Goal: Transaction & Acquisition: Obtain resource

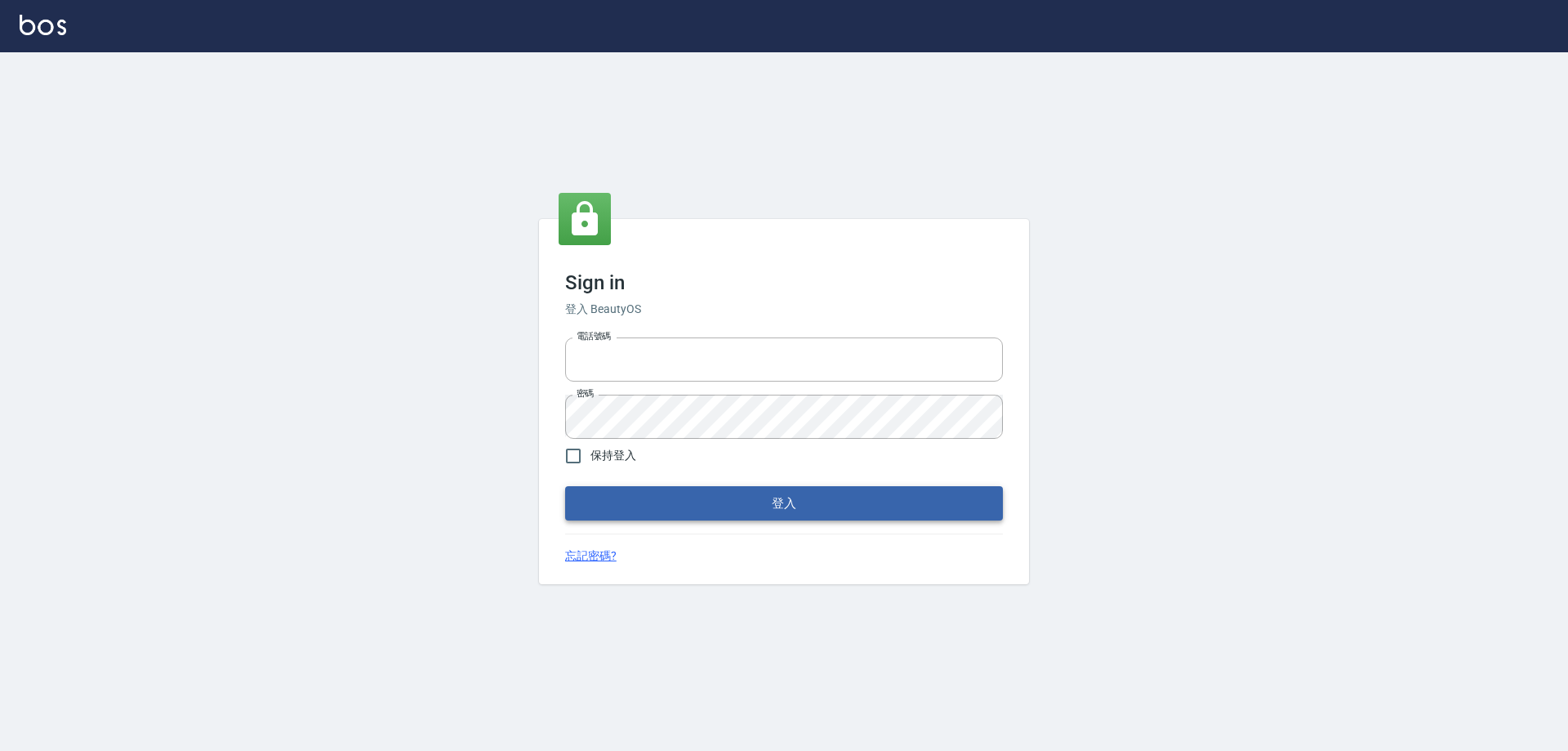
type input "0933941379"
click at [787, 511] on button "登入" at bounding box center [784, 503] width 438 height 34
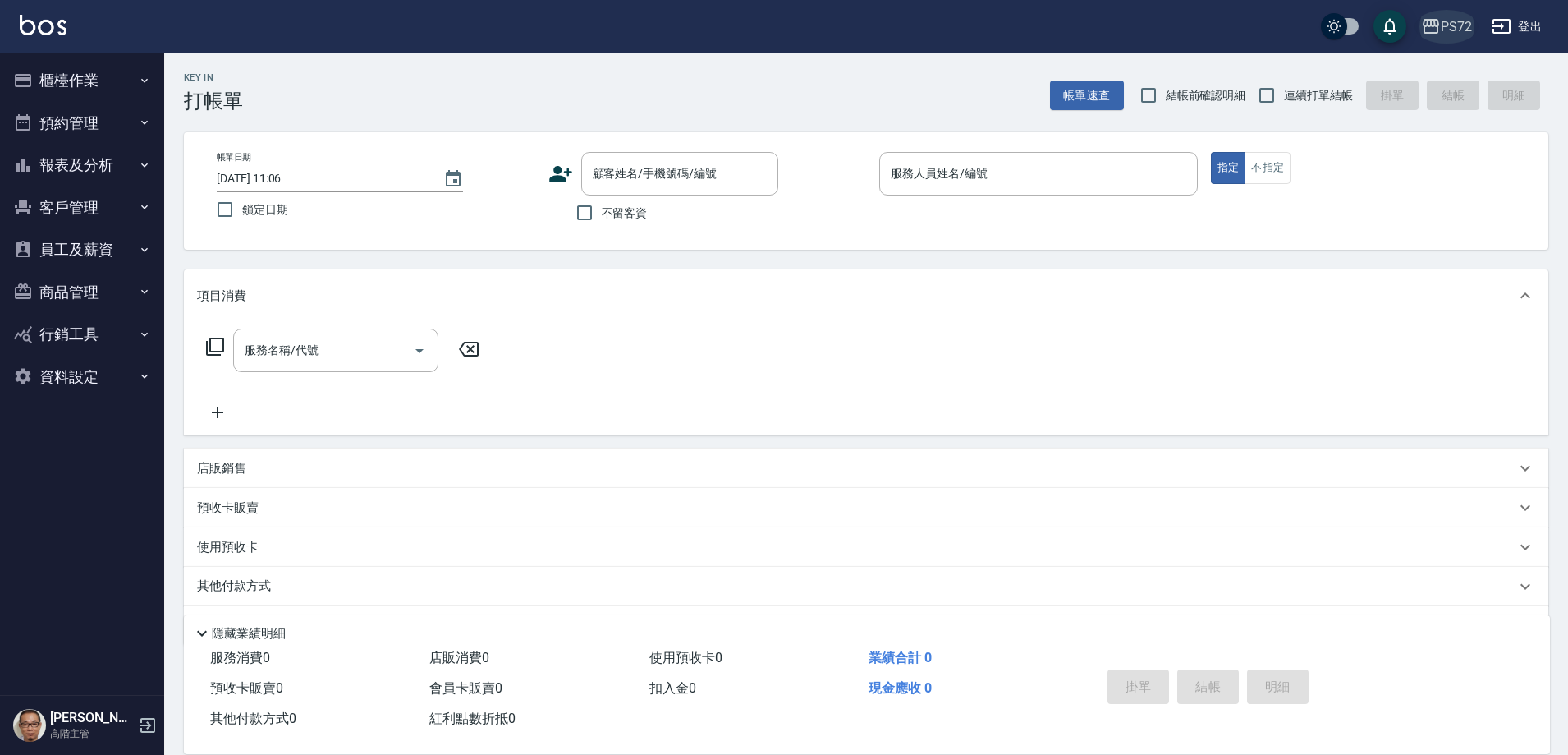
click at [1445, 28] on div "PS72" at bounding box center [1456, 27] width 31 height 21
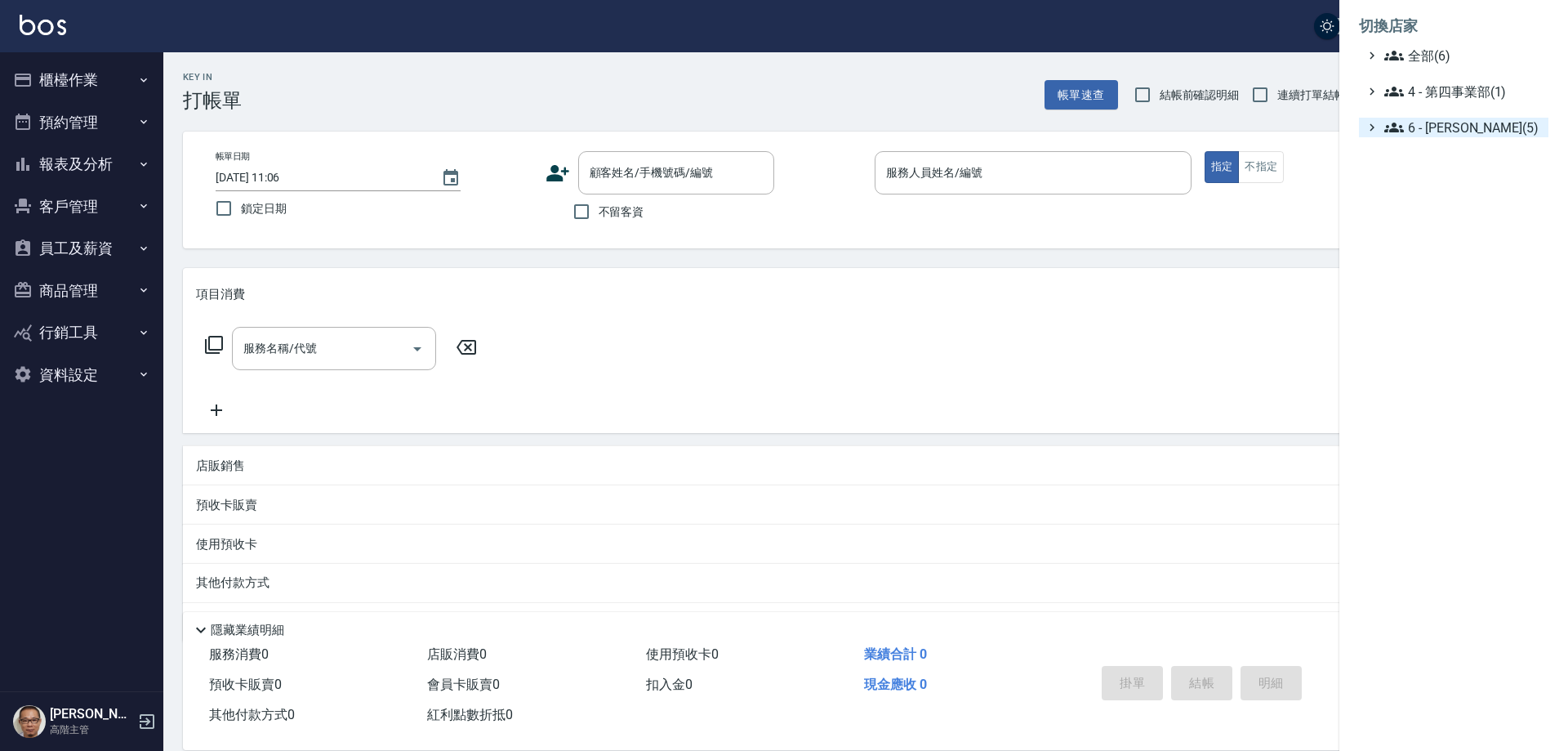
click at [1438, 132] on span "6 - 賴明男(5)" at bounding box center [1463, 127] width 158 height 20
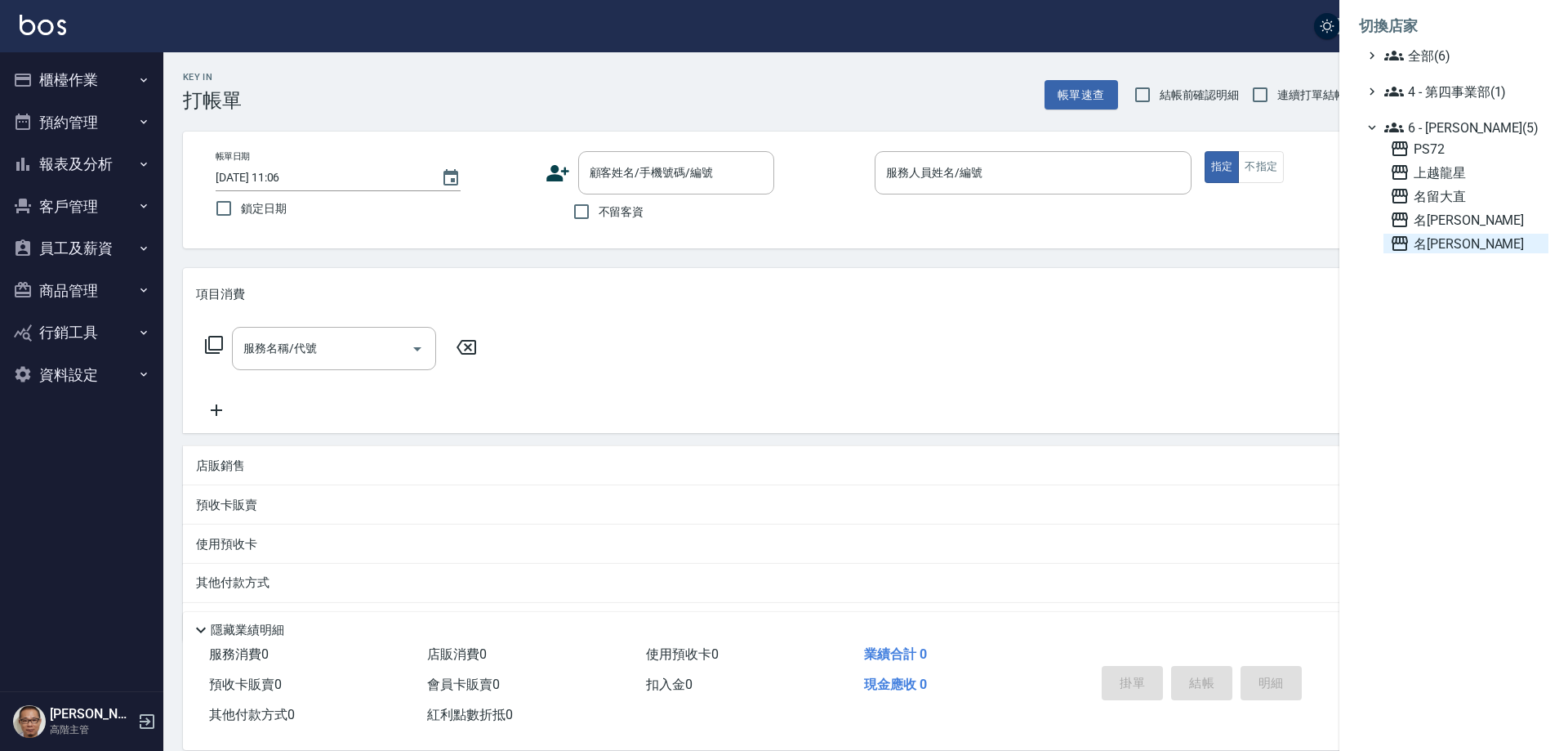
click at [1434, 236] on span "名[PERSON_NAME]" at bounding box center [1466, 243] width 152 height 20
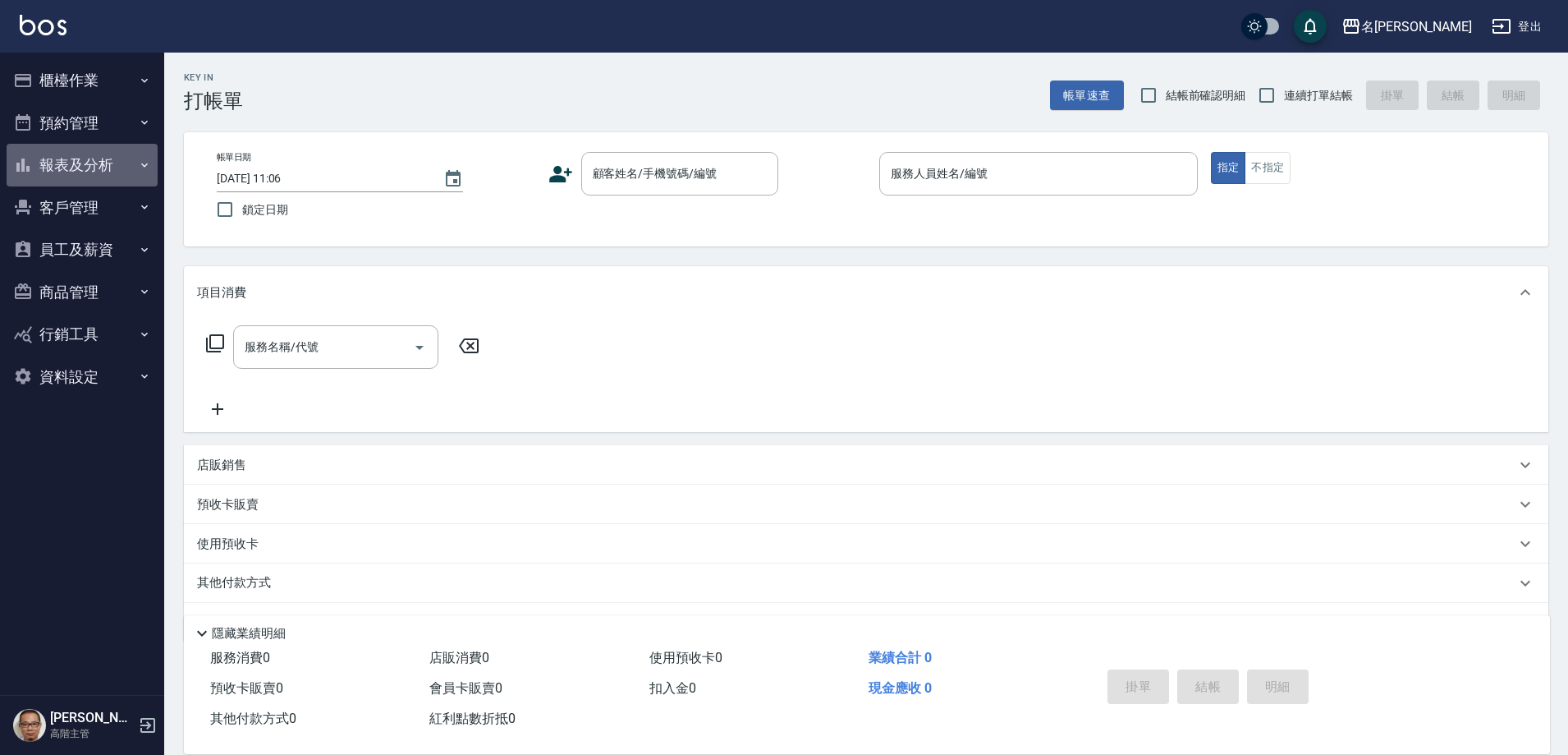
click at [145, 162] on icon "button" at bounding box center [144, 165] width 13 height 13
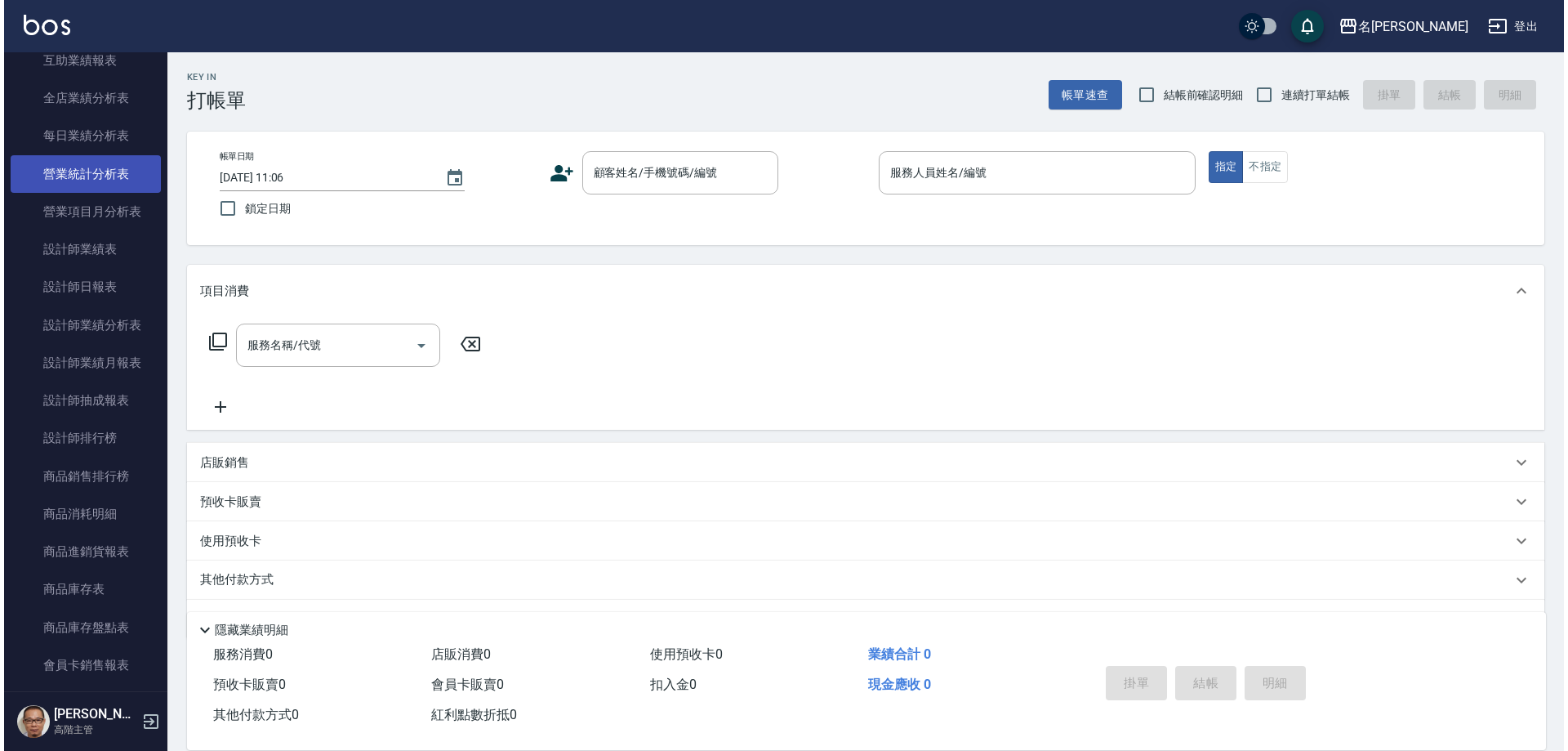
scroll to position [572, 0]
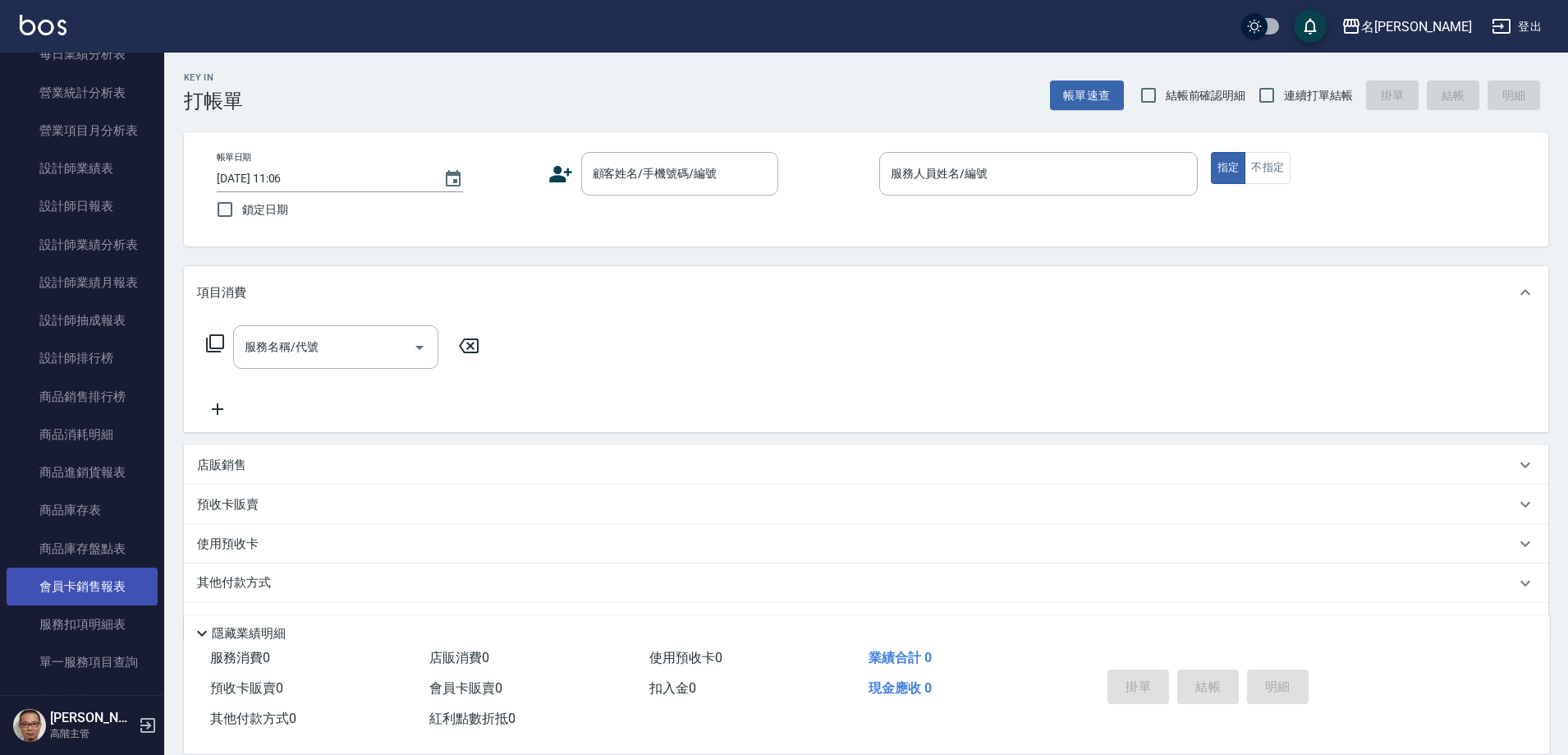
click at [118, 584] on link "會員卡銷售報表" at bounding box center [82, 587] width 151 height 38
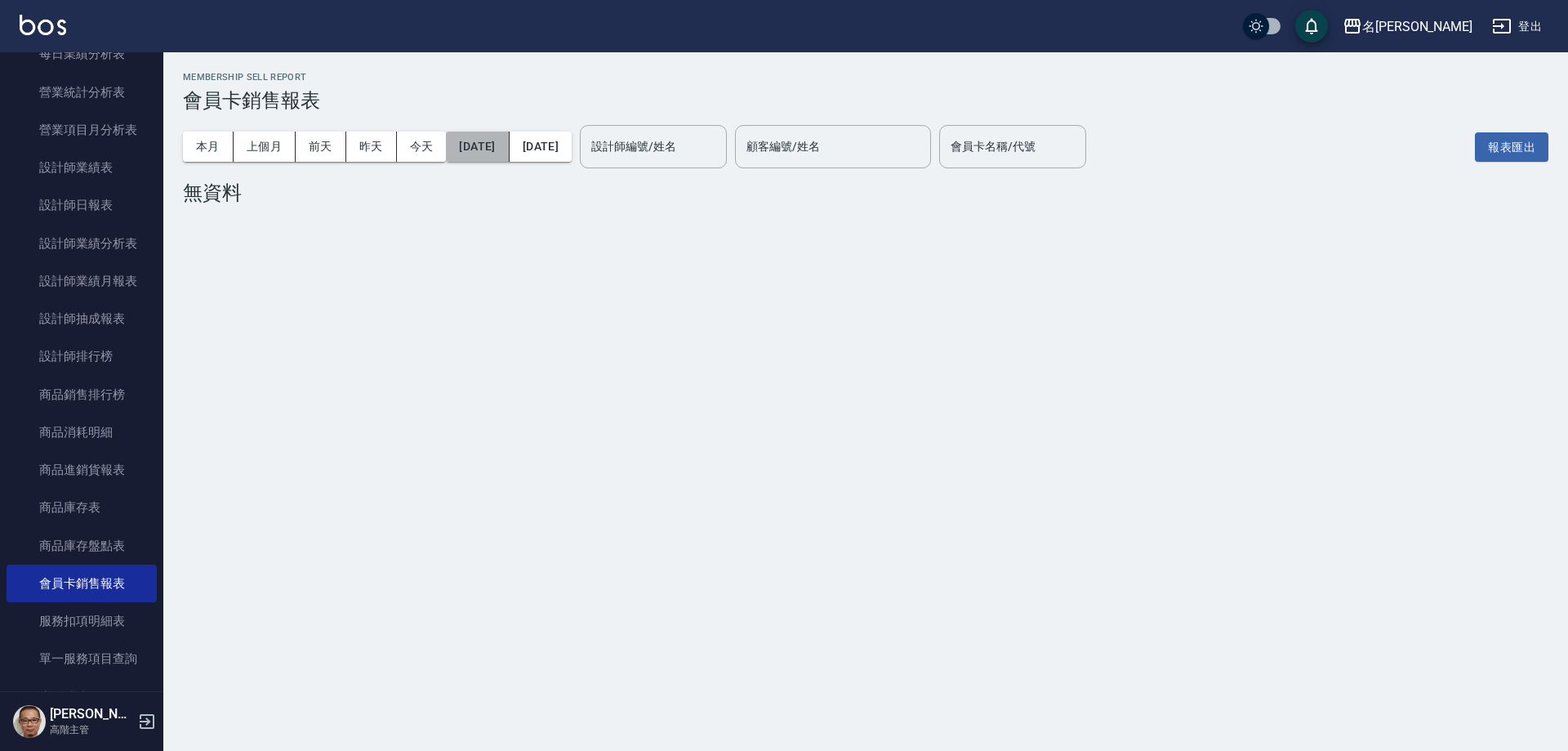
click at [509, 146] on button "[DATE]" at bounding box center [478, 147] width 63 height 30
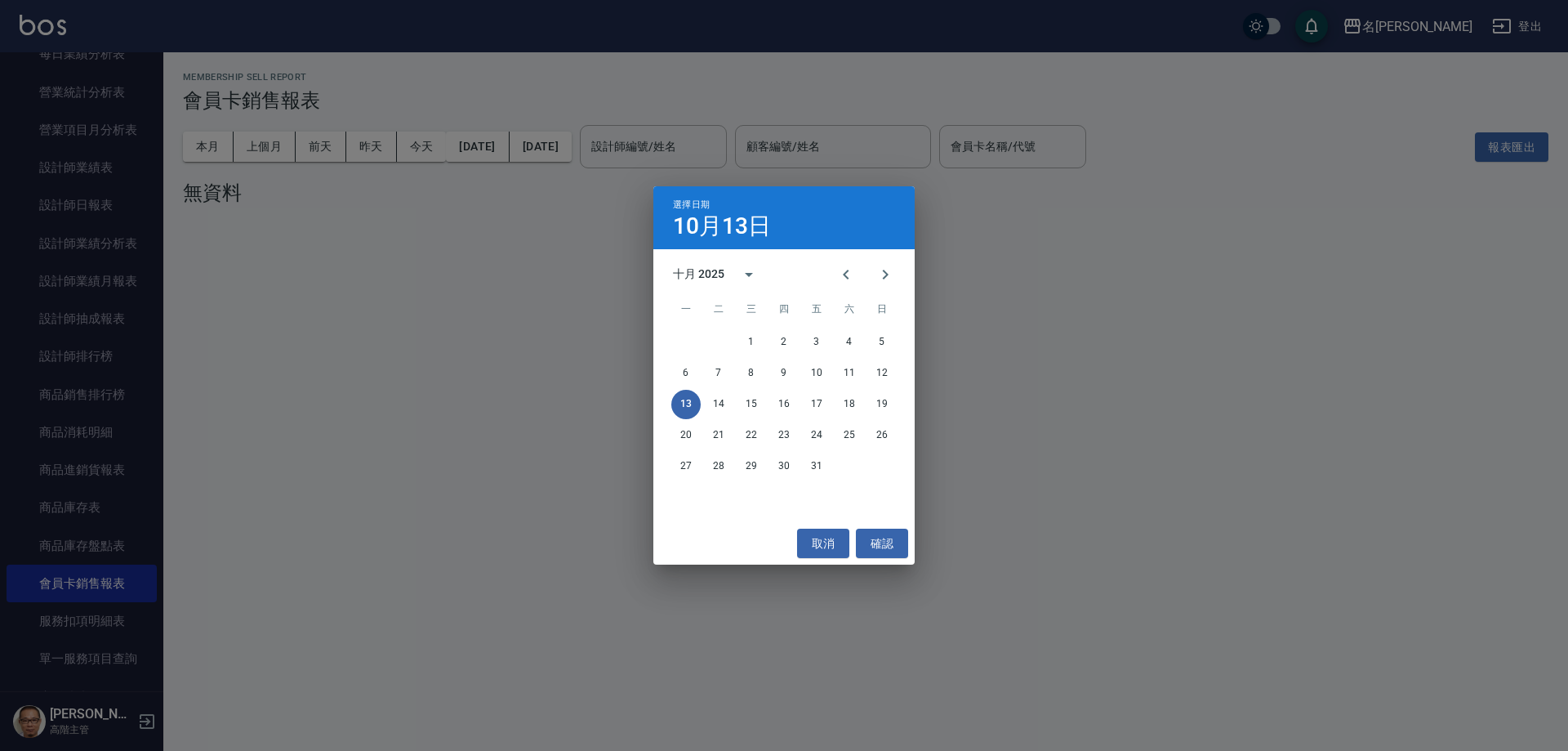
click at [266, 150] on div "選擇日期 [DATE] 十月 2025 一 二 三 四 五 六 日 1 2 3 4 5 6 7 8 9 10 11 12 13 14 15 16 17 18 …" at bounding box center [784, 376] width 1568 height 751
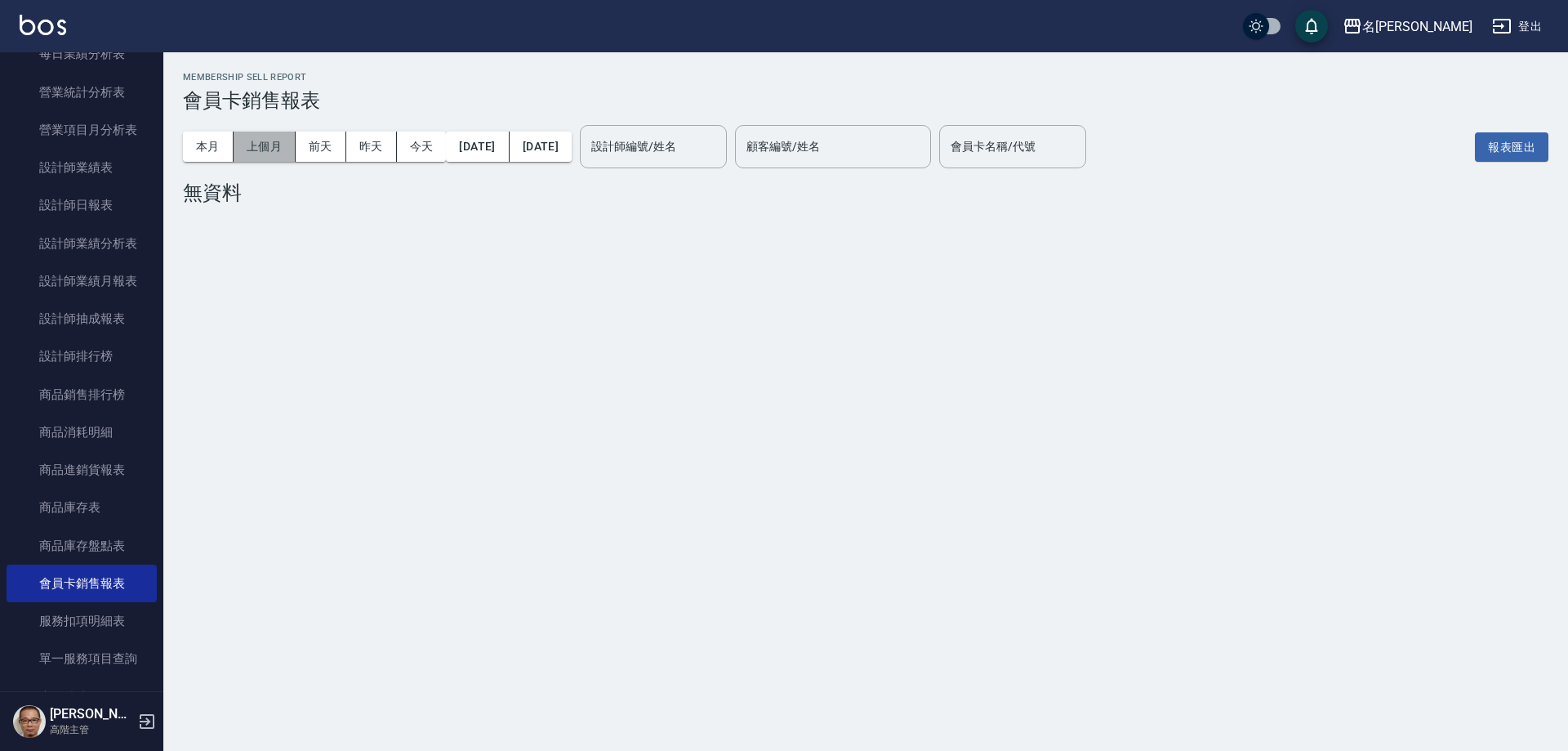
click at [269, 148] on button "上個月" at bounding box center [265, 147] width 62 height 30
click at [1505, 141] on button "報表匯出" at bounding box center [1512, 148] width 74 height 30
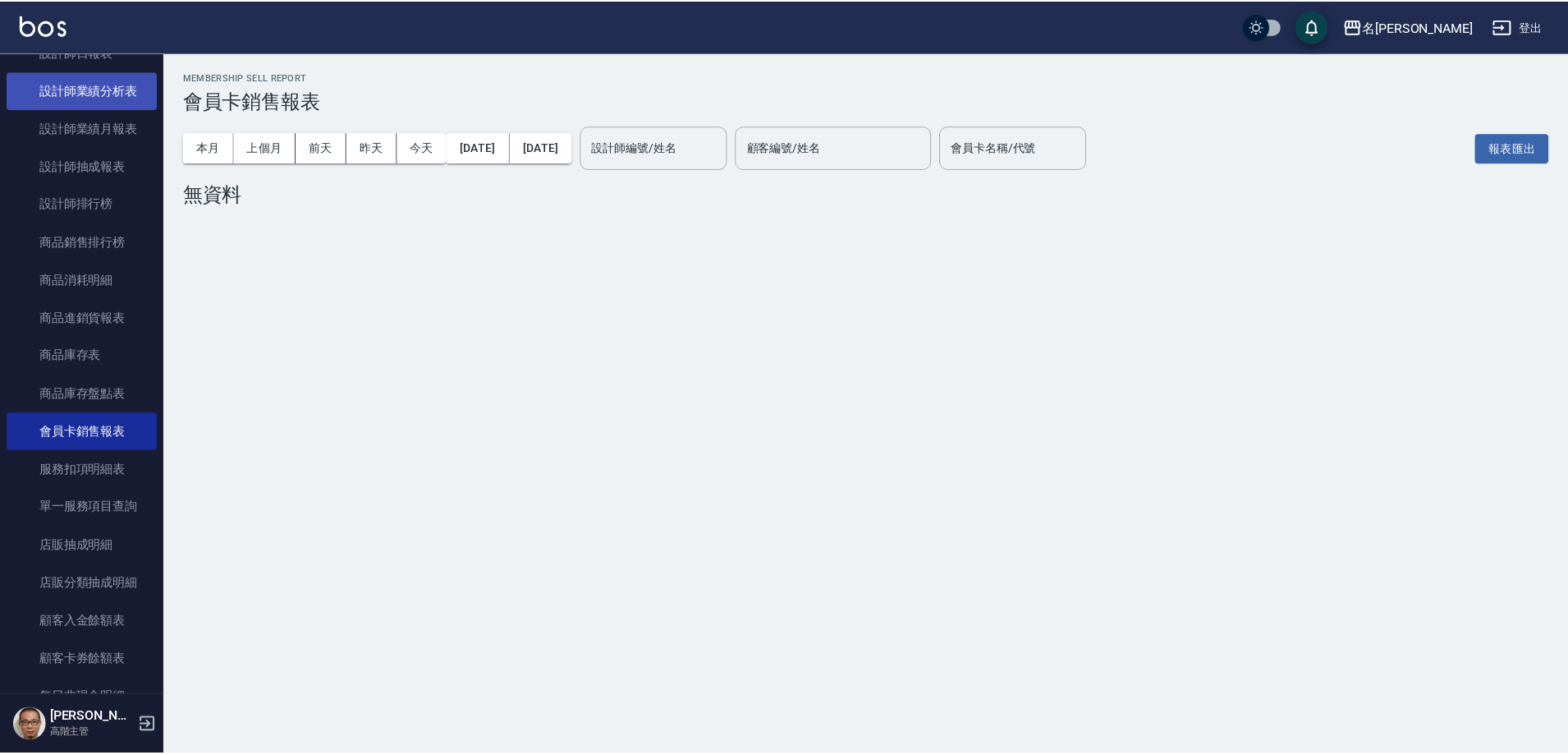
scroll to position [739, 0]
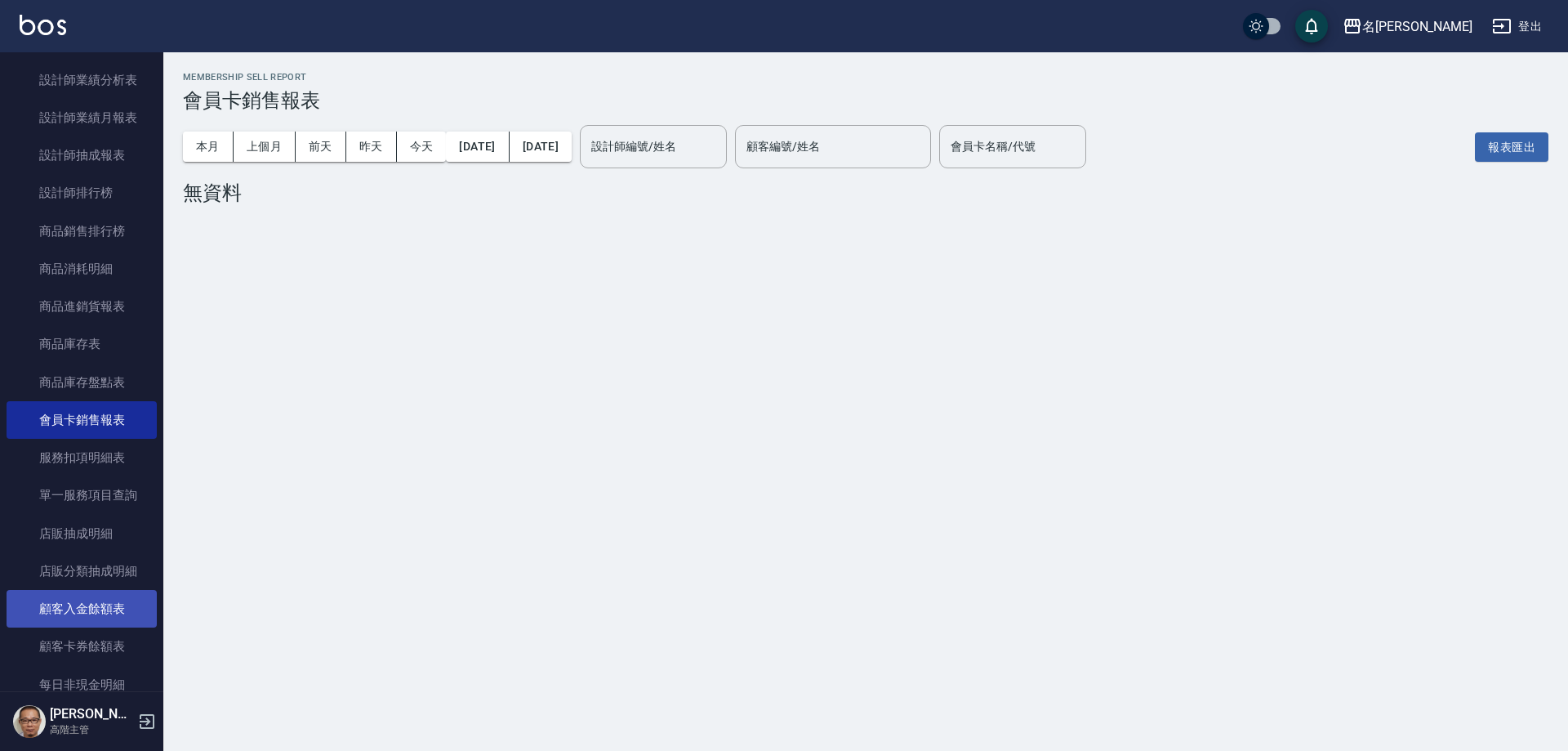
click at [122, 609] on link "顧客入金餘額表" at bounding box center [81, 609] width 150 height 38
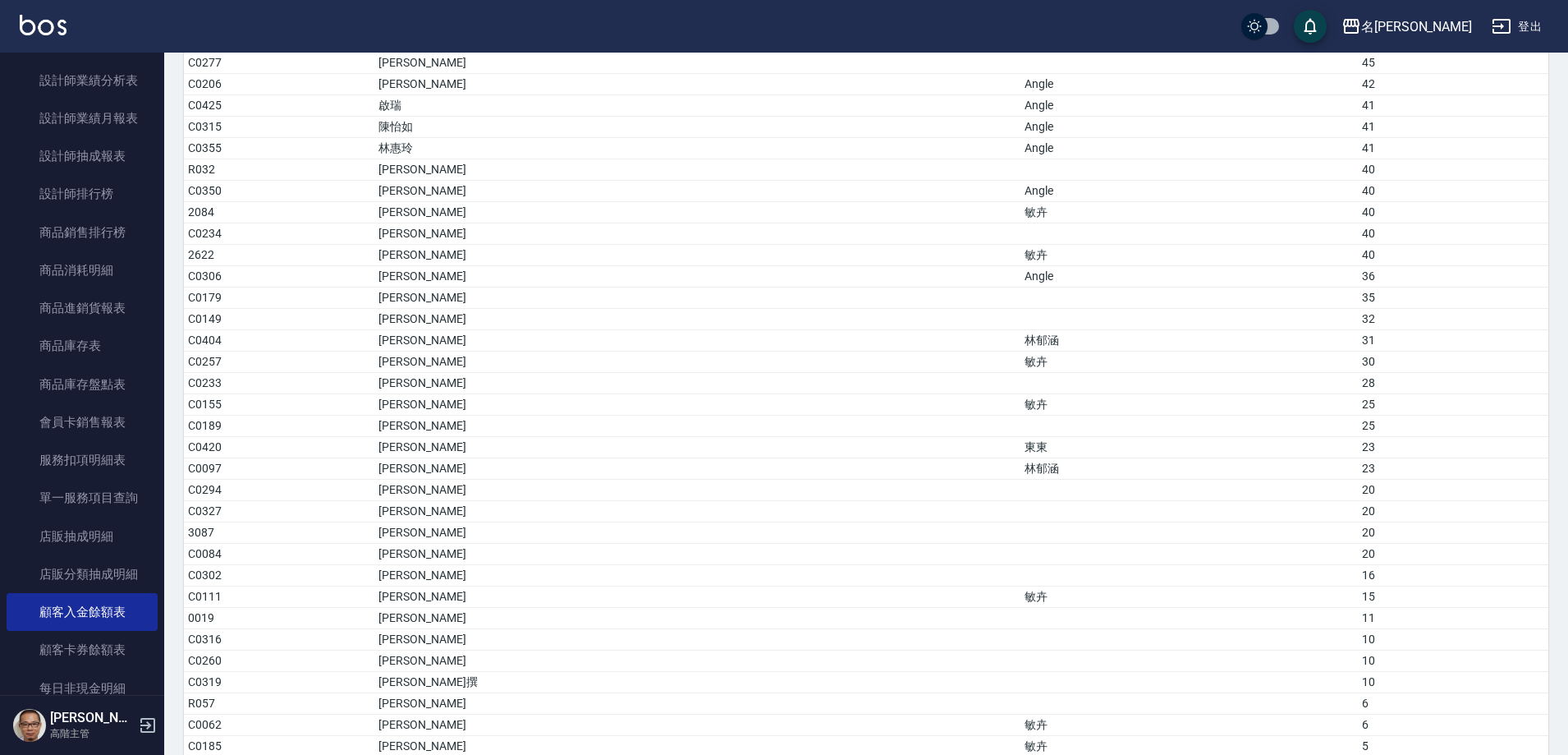
scroll to position [4010, 0]
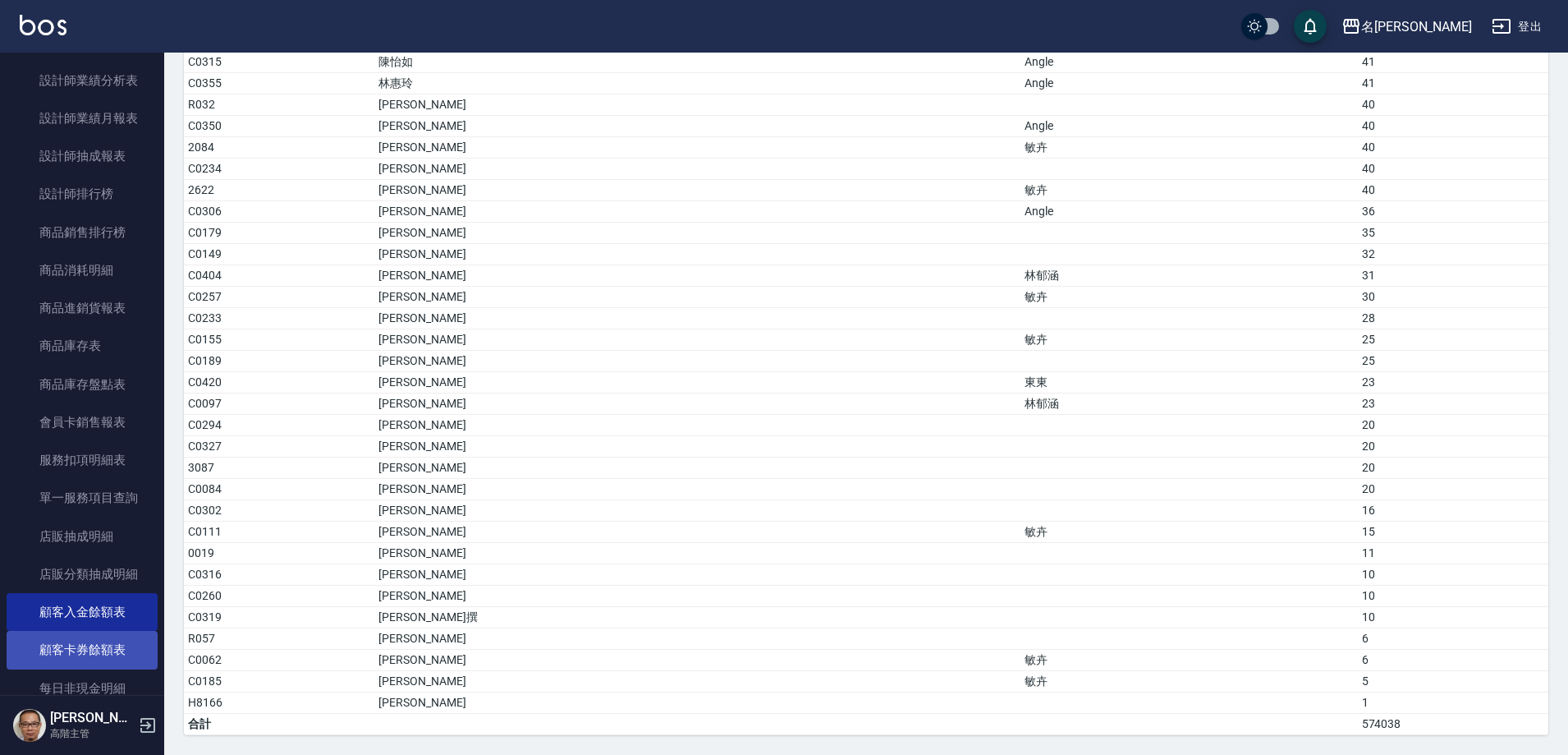
click at [100, 652] on link "顧客卡券餘額表" at bounding box center [82, 649] width 151 height 38
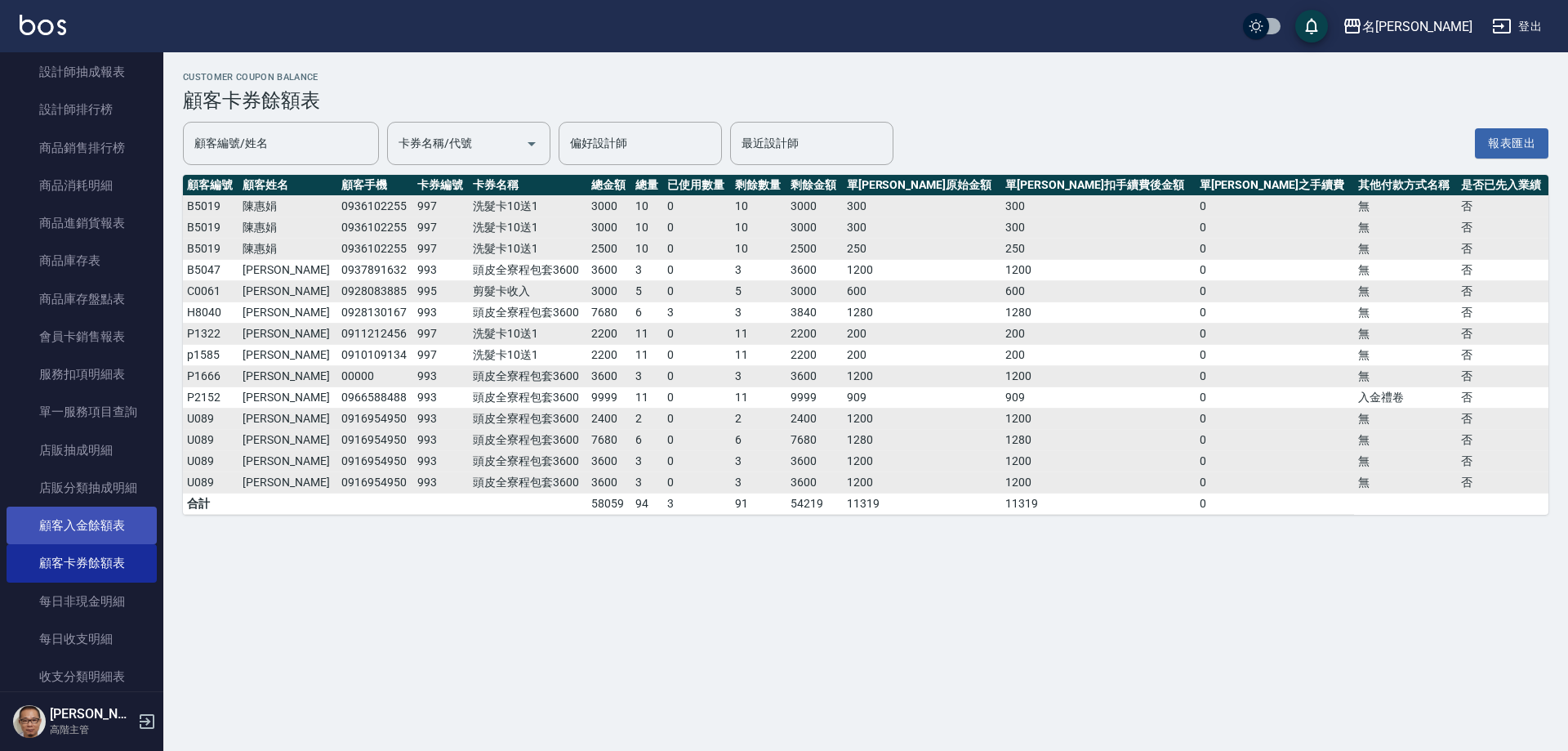
scroll to position [817, 0]
